Goal: Information Seeking & Learning: Learn about a topic

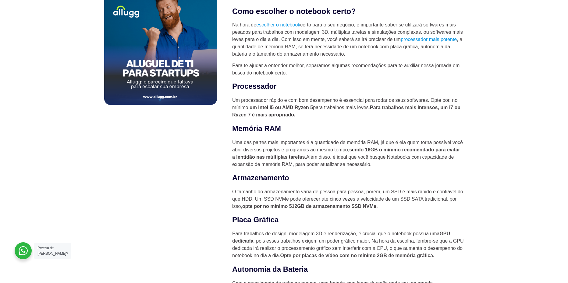
drag, startPoint x: 336, startPoint y: 104, endPoint x: 379, endPoint y: 111, distance: 43.3
click at [379, 111] on p "Um processador rápido e com bom desempenho é essencial para rodar os seus softw…" at bounding box center [347, 108] width 231 height 22
click at [385, 114] on p "Um processador rápido e com bom desempenho é essencial para rodar os seus softw…" at bounding box center [347, 108] width 231 height 22
drag, startPoint x: 251, startPoint y: 109, endPoint x: 310, endPoint y: 110, distance: 59.4
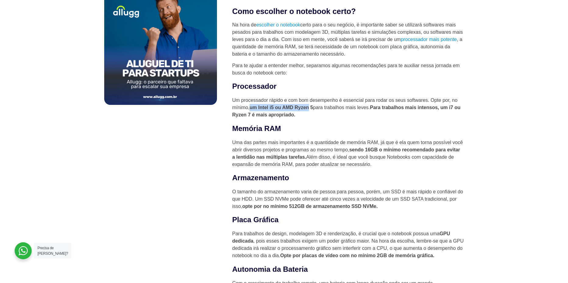
click at [310, 110] on strong "um Intel i5 ou AMD Ryzen 5" at bounding box center [280, 107] width 63 height 5
click at [315, 115] on p "Um processador rápido e com bom desempenho é essencial para rodar os seus softw…" at bounding box center [347, 108] width 231 height 22
drag, startPoint x: 316, startPoint y: 108, endPoint x: 340, endPoint y: 117, distance: 25.9
click at [340, 117] on p "Um processador rápido e com bom desempenho é essencial para rodar os seus softw…" at bounding box center [347, 108] width 231 height 22
click at [341, 116] on p "Um processador rápido e com bom desempenho é essencial para rodar os seus softw…" at bounding box center [347, 108] width 231 height 22
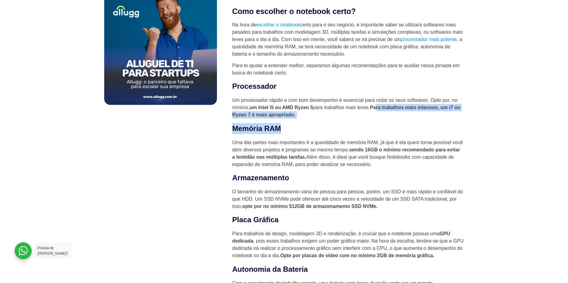
drag, startPoint x: 380, startPoint y: 107, endPoint x: 385, endPoint y: 124, distance: 17.4
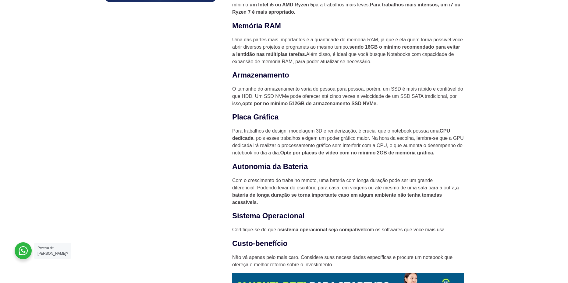
scroll to position [518, 0]
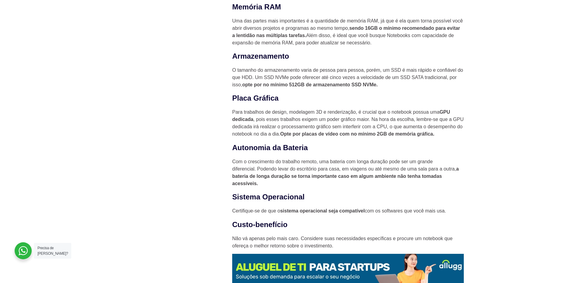
drag, startPoint x: 370, startPoint y: 120, endPoint x: 441, endPoint y: 135, distance: 72.4
click at [441, 135] on p "Para trabalhos de design, modelagem 3D e renderização, é crucial que o notebook…" at bounding box center [347, 123] width 231 height 29
drag, startPoint x: 441, startPoint y: 135, endPoint x: 399, endPoint y: 131, distance: 42.5
click at [399, 131] on p "Para trabalhos de design, modelagem 3D e renderização, é crucial que o notebook…" at bounding box center [347, 123] width 231 height 29
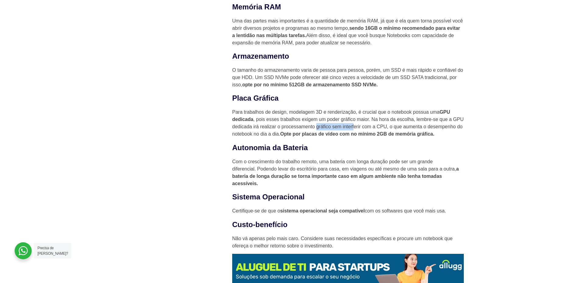
drag, startPoint x: 317, startPoint y: 127, endPoint x: 354, endPoint y: 130, distance: 37.3
click at [354, 130] on p "Para trabalhos de design, modelagem 3D e renderização, é crucial que o notebook…" at bounding box center [347, 123] width 231 height 29
click at [392, 135] on strong "Opte por placas de vídeo com no mínimo 2GB de memória gráfica." at bounding box center [357, 134] width 154 height 5
drag, startPoint x: 394, startPoint y: 128, endPoint x: 437, endPoint y: 136, distance: 44.0
click at [437, 136] on p "Para trabalhos de design, modelagem 3D e renderização, é crucial que o notebook…" at bounding box center [347, 123] width 231 height 29
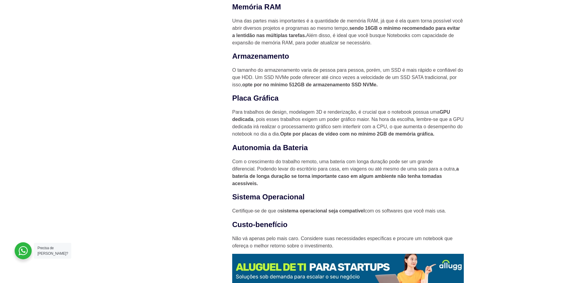
click at [434, 136] on strong "Opte por placas de vídeo com no mínimo 2GB de memória gráfica." at bounding box center [357, 134] width 154 height 5
drag, startPoint x: 381, startPoint y: 134, endPoint x: 289, endPoint y: 136, distance: 92.0
click at [289, 136] on strong "Opte por placas de vídeo com no mínimo 2GB de memória gráfica." at bounding box center [357, 134] width 154 height 5
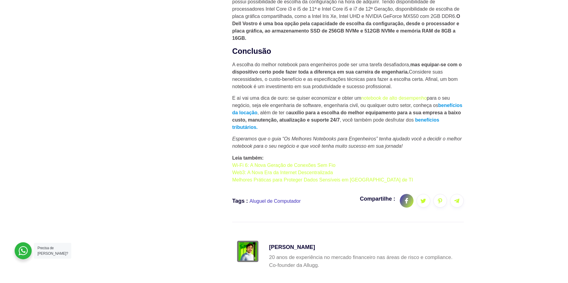
scroll to position [2131, 0]
